Goal: Task Accomplishment & Management: Use online tool/utility

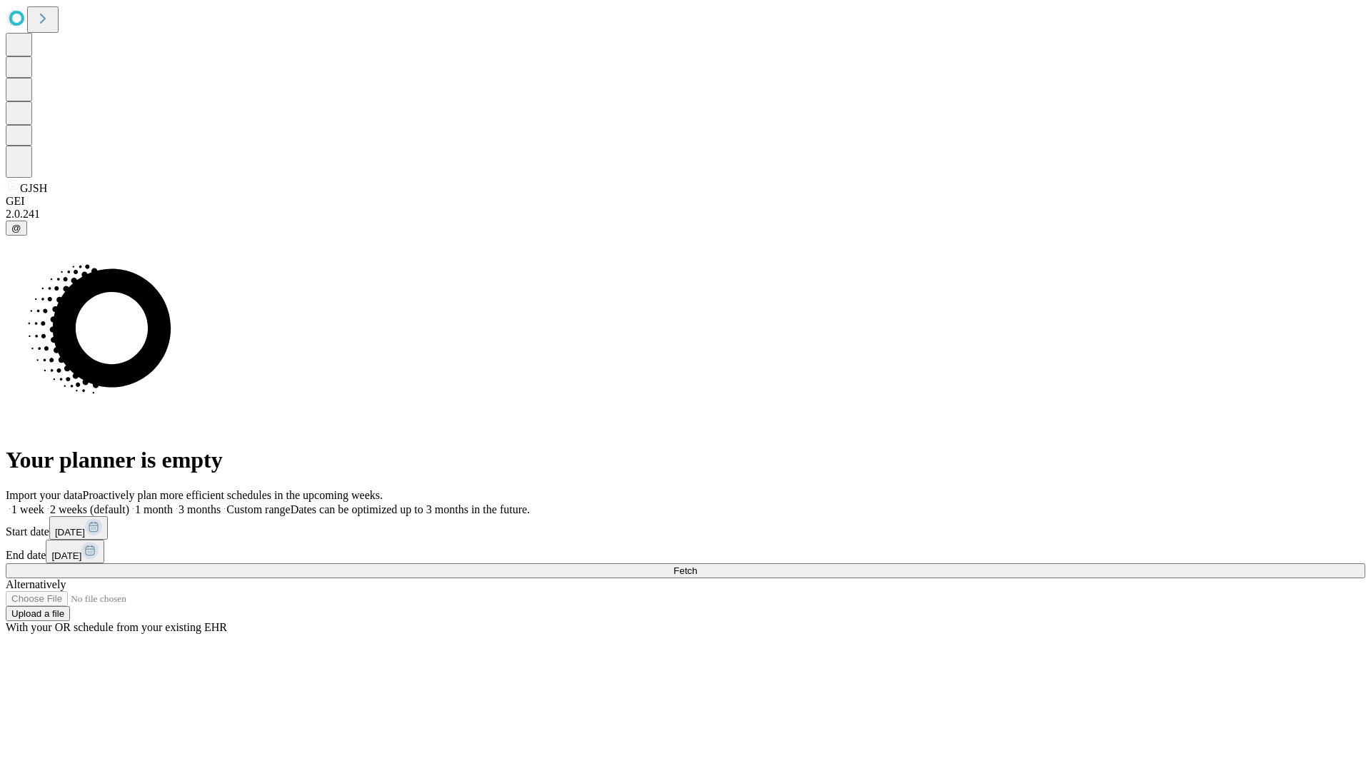
click at [697, 566] on span "Fetch" at bounding box center [685, 571] width 24 height 11
